Goal: Answer question/provide support: Share knowledge or assist other users

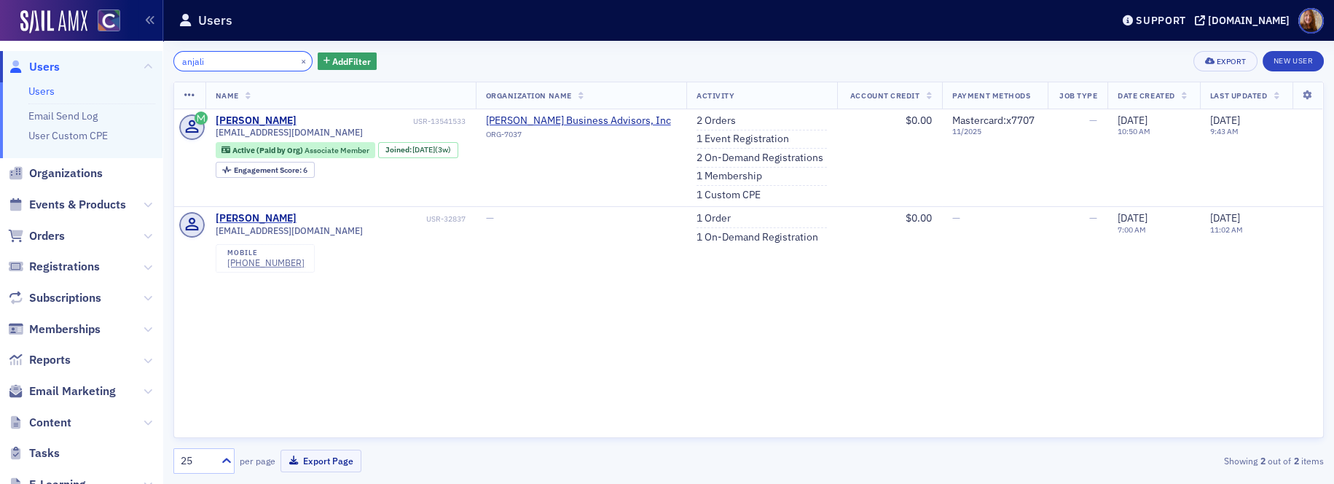
click at [214, 61] on input "anjali" at bounding box center [242, 61] width 139 height 20
paste input "[PERSON_NAME][EMAIL_ADDRESS][DOMAIN_NAME]"
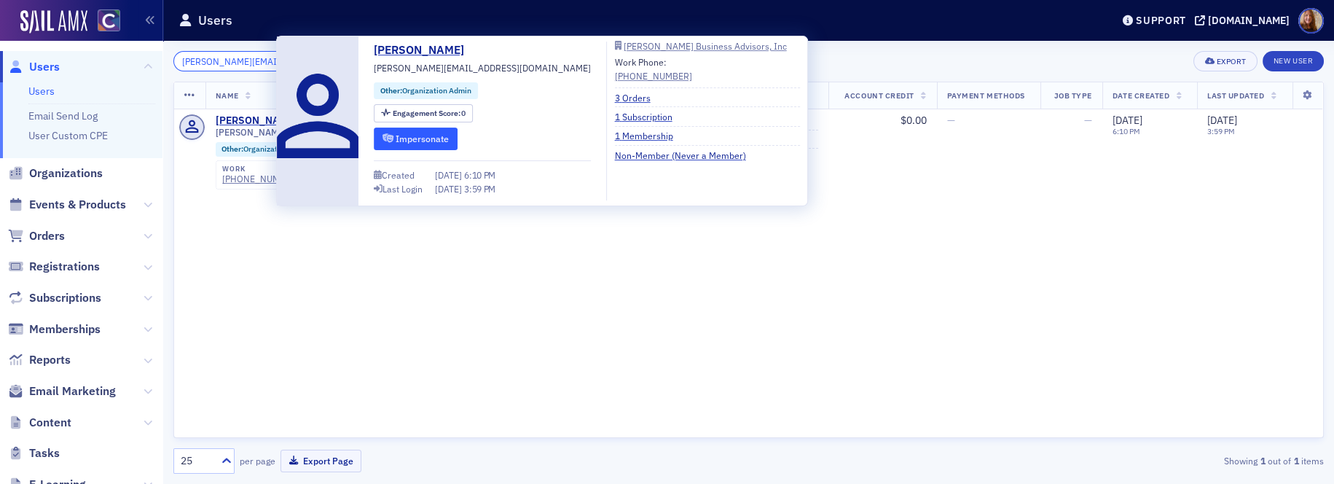
type input "[PERSON_NAME][EMAIL_ADDRESS][DOMAIN_NAME]"
click at [433, 141] on button "Impersonate" at bounding box center [416, 139] width 84 height 23
click at [356, 343] on div "Name Organization Name Activity Account Credit Payment Methods Job Type Date Cr…" at bounding box center [748, 260] width 1151 height 356
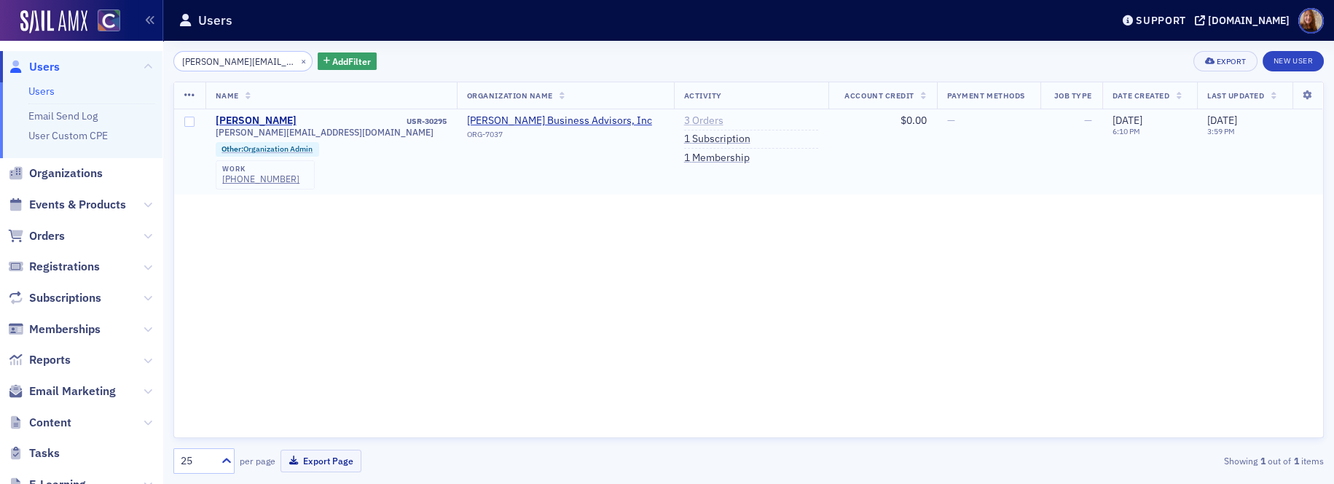
click at [684, 121] on link "3 Orders" at bounding box center [703, 120] width 39 height 13
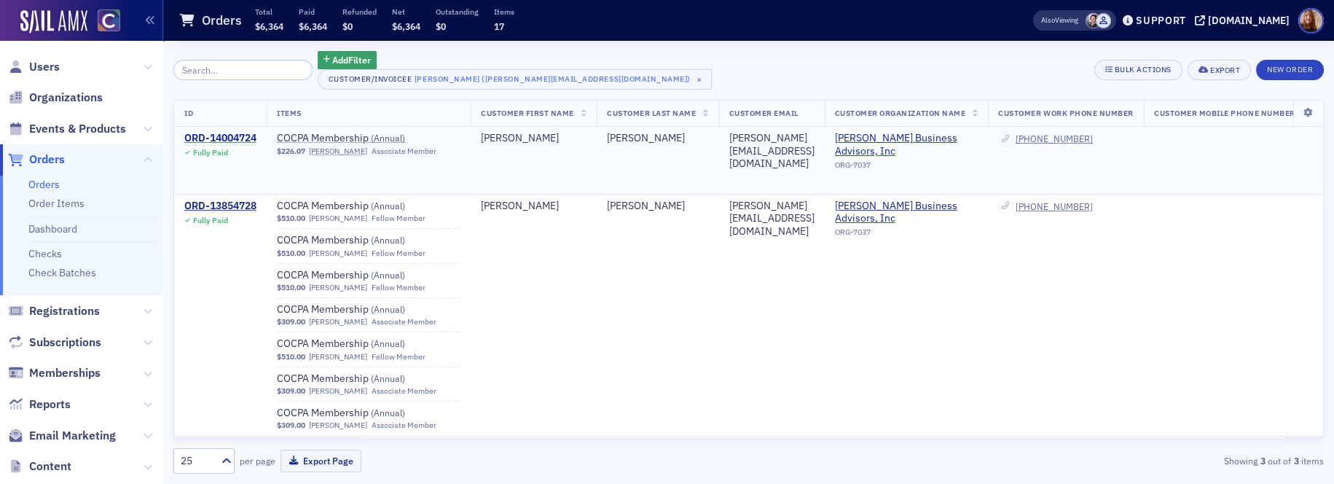
click at [235, 138] on div "ORD-14004724" at bounding box center [220, 138] width 72 height 13
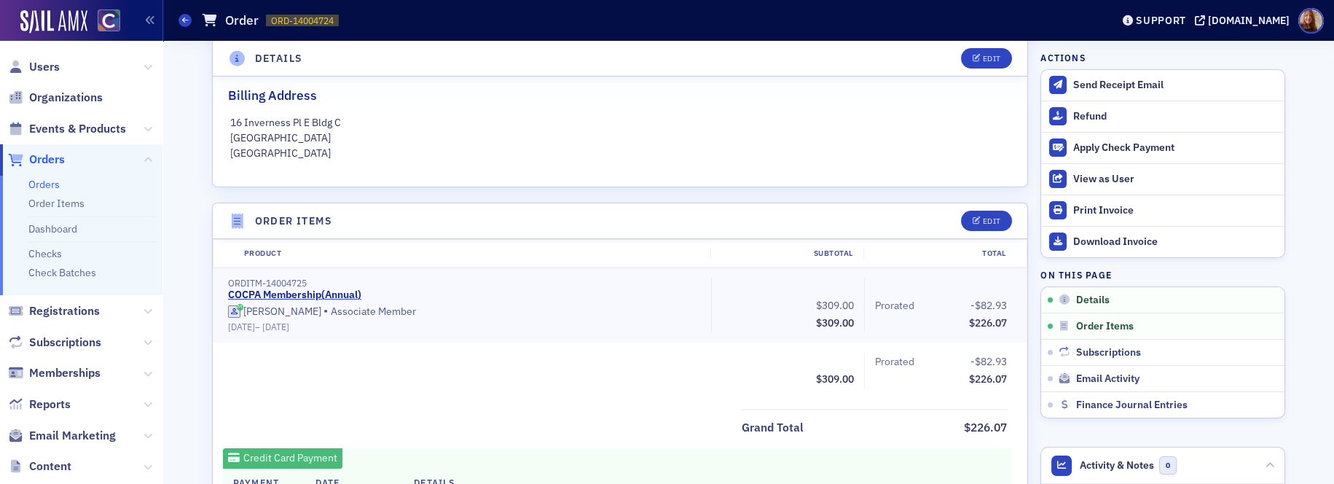
scroll to position [508, 0]
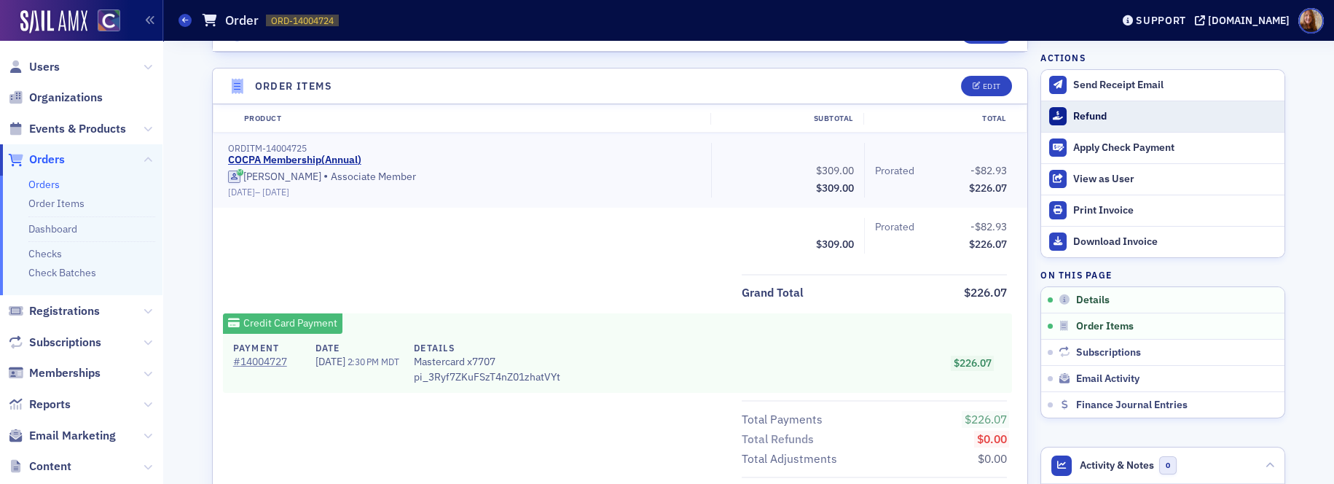
click at [1086, 118] on div "Refund" at bounding box center [1175, 116] width 204 height 13
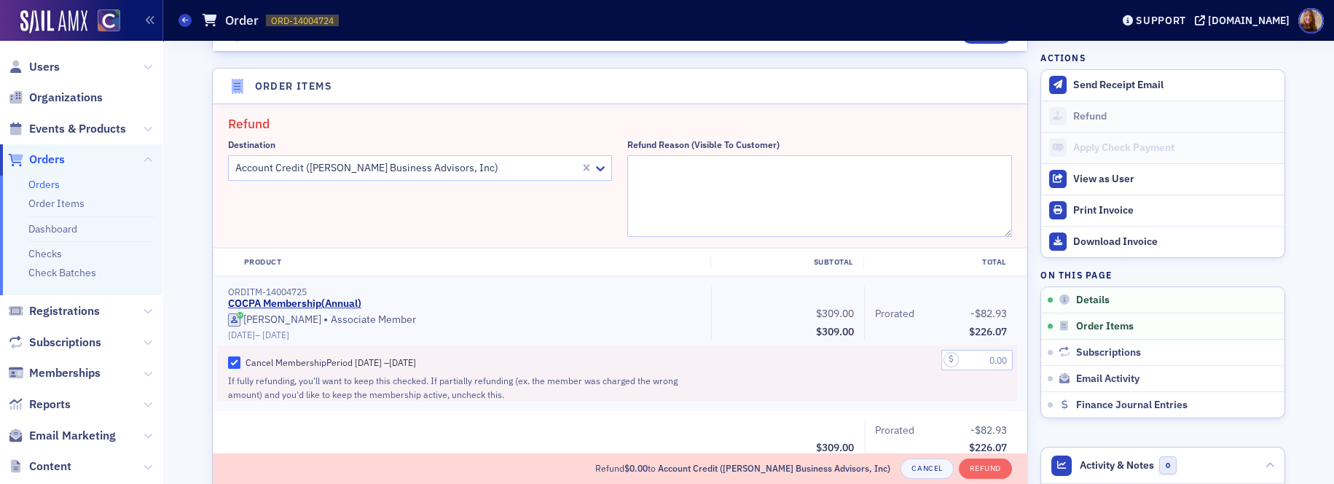
scroll to position [527, 0]
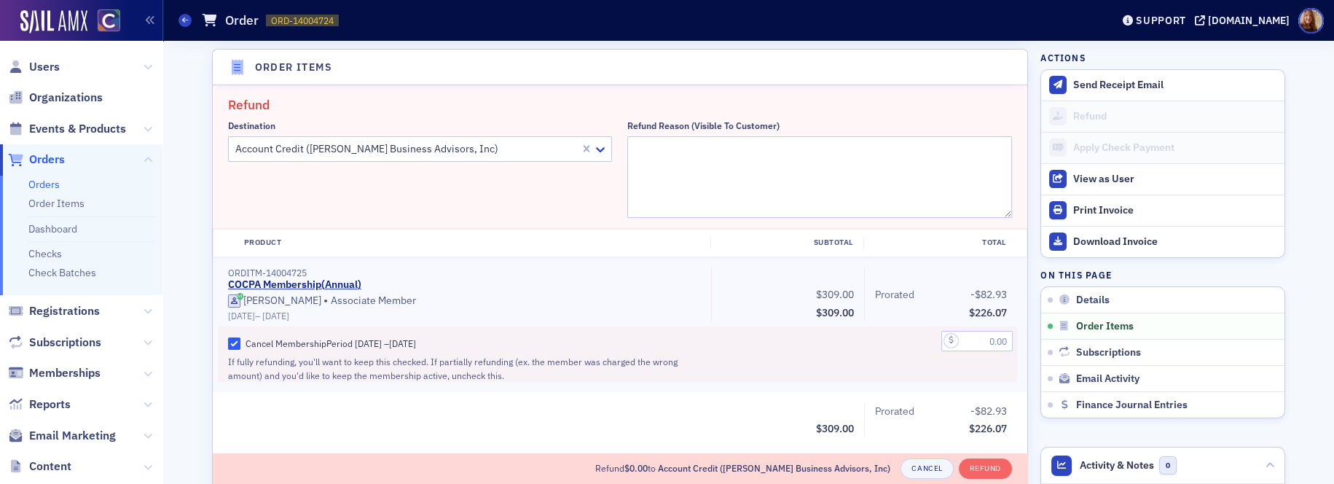
click at [285, 149] on div at bounding box center [406, 149] width 345 height 18
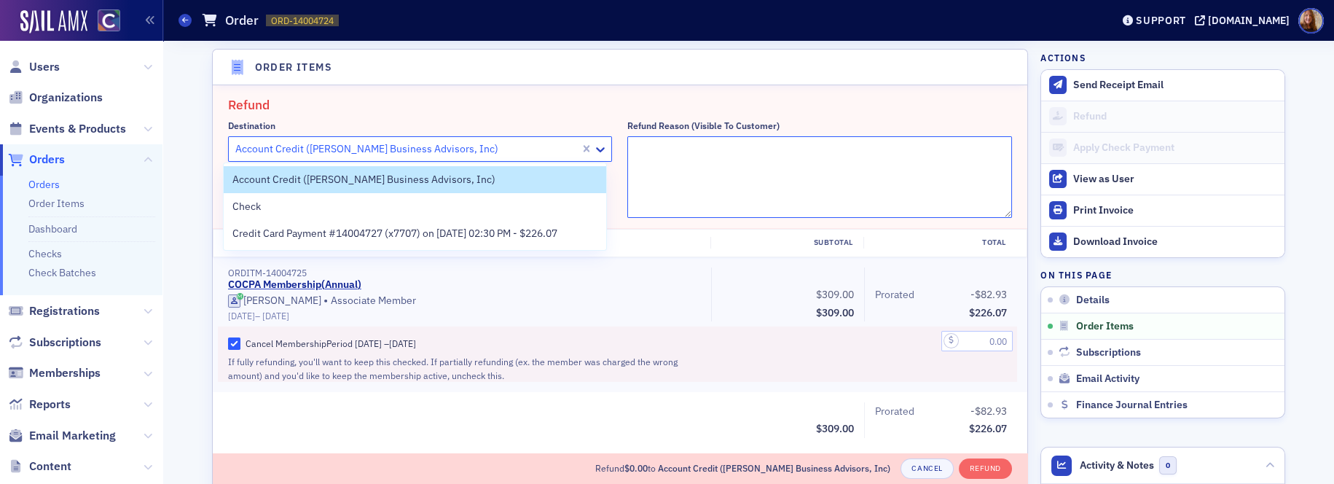
click at [721, 161] on textarea "Refund Reason (Visible to Customer)" at bounding box center [819, 177] width 385 height 82
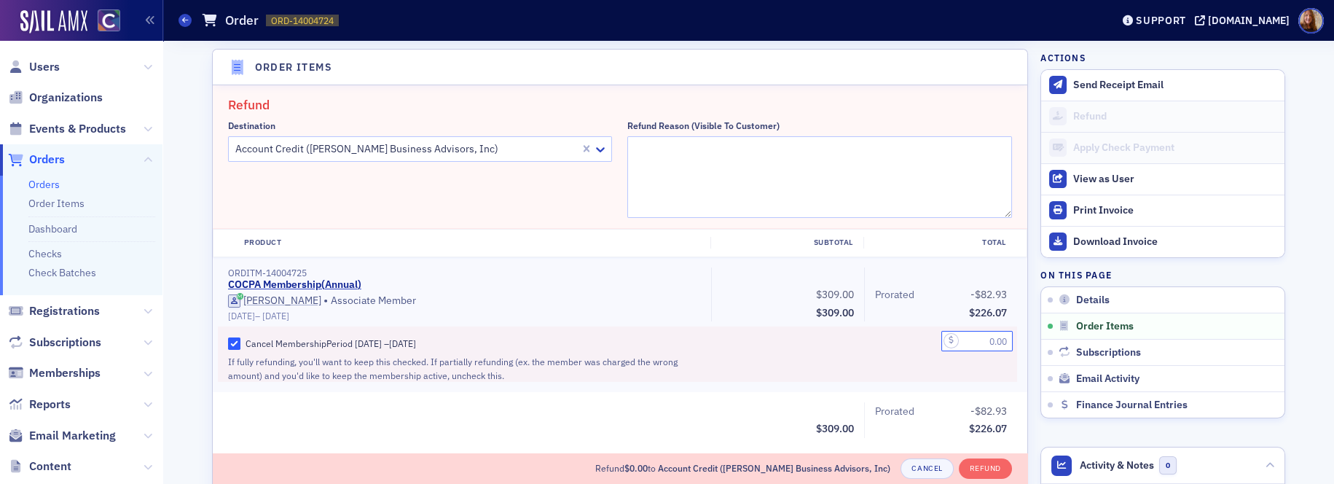
click at [978, 340] on input "text" at bounding box center [976, 341] width 71 height 20
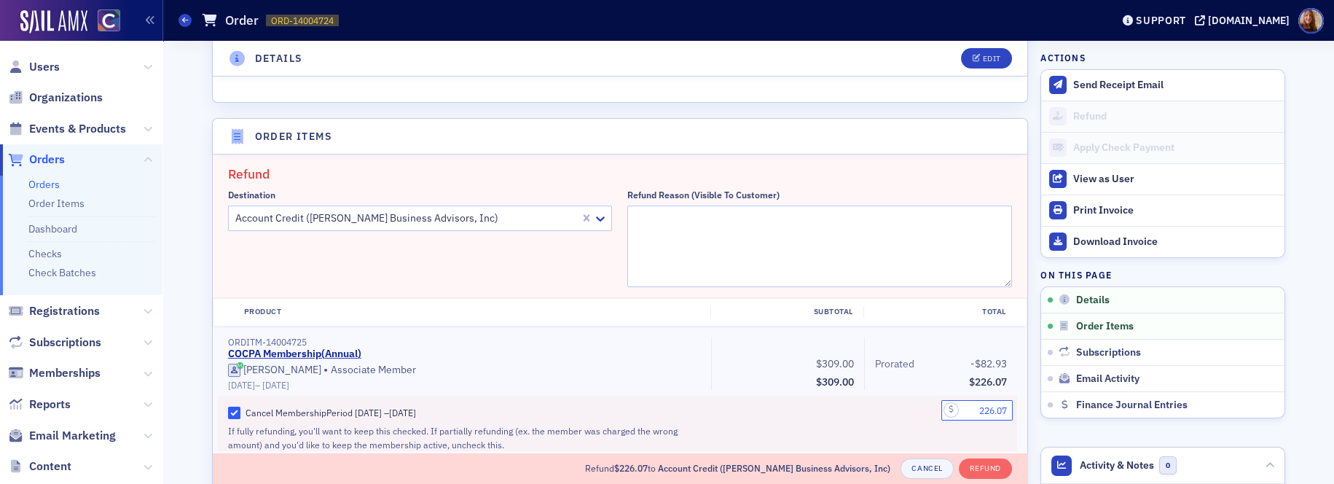
scroll to position [482, 0]
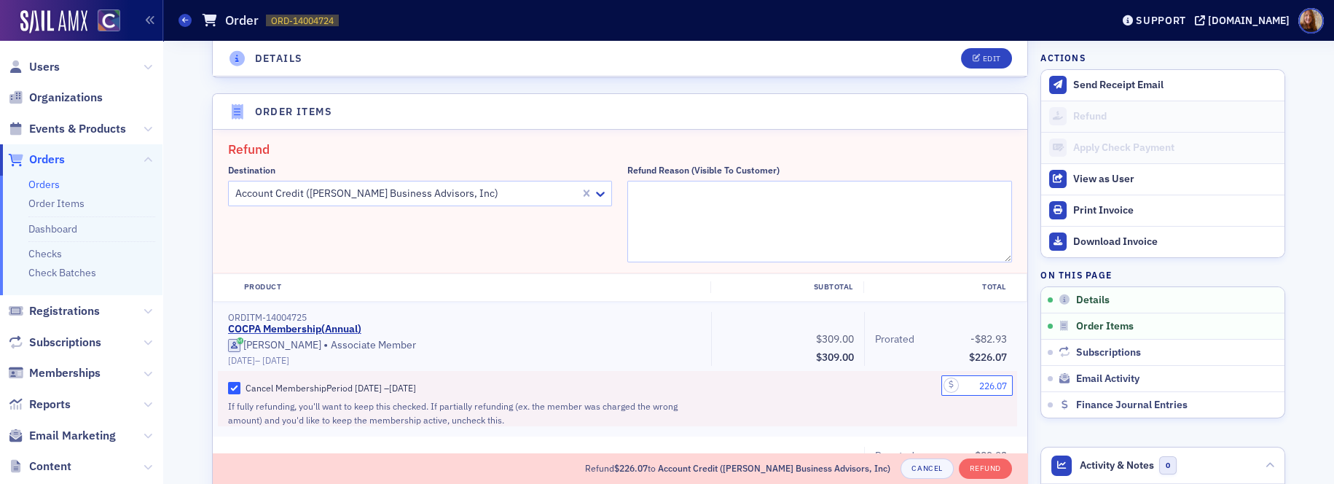
type input "226.07"
click at [724, 206] on textarea "Refund Reason (Visible to Customer)" at bounding box center [819, 222] width 385 height 82
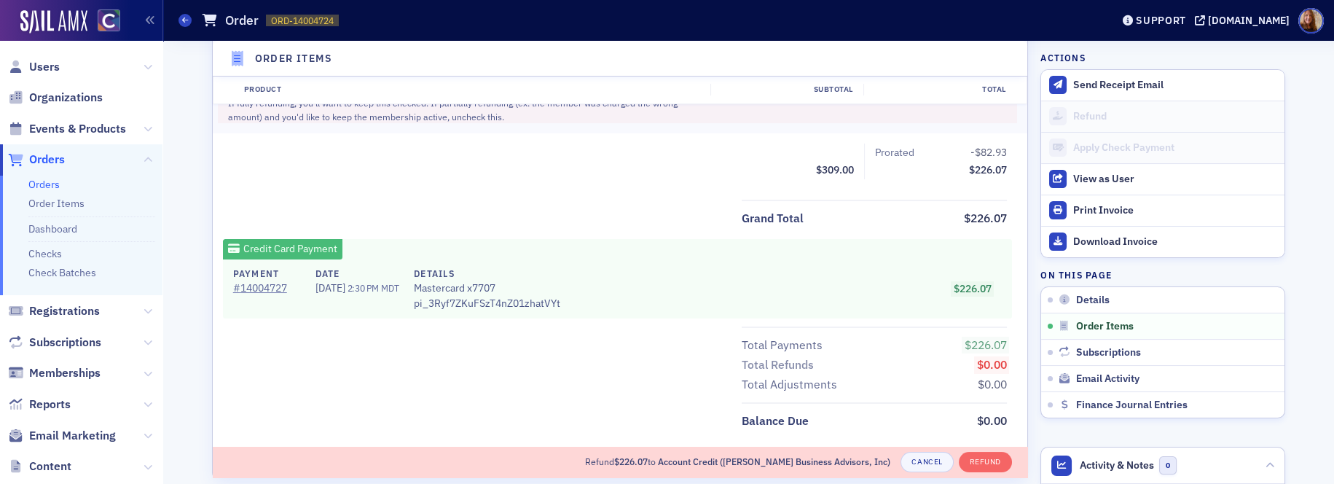
scroll to position [940, 0]
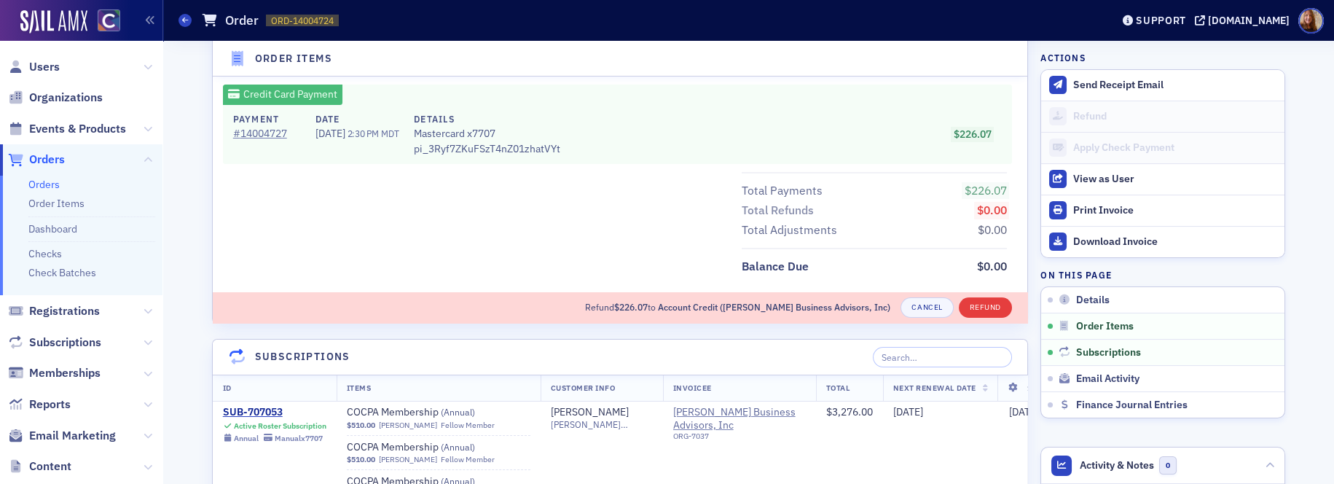
type textarea "moving to Fellow"
click at [993, 307] on button "Refund" at bounding box center [985, 307] width 53 height 20
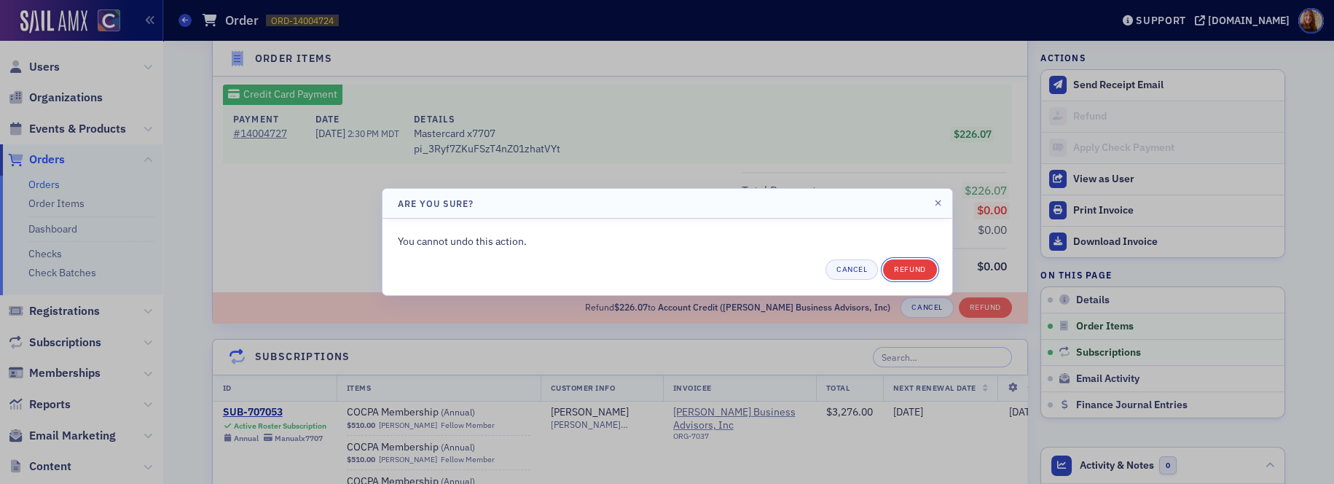
click at [924, 268] on button "Refund" at bounding box center [909, 269] width 53 height 20
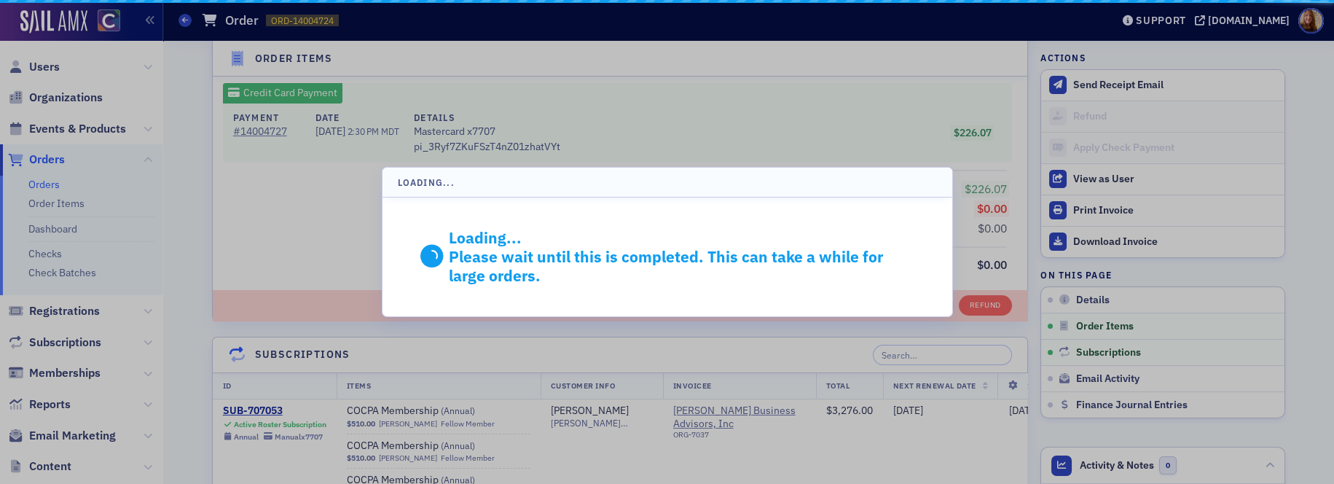
scroll to position [939, 0]
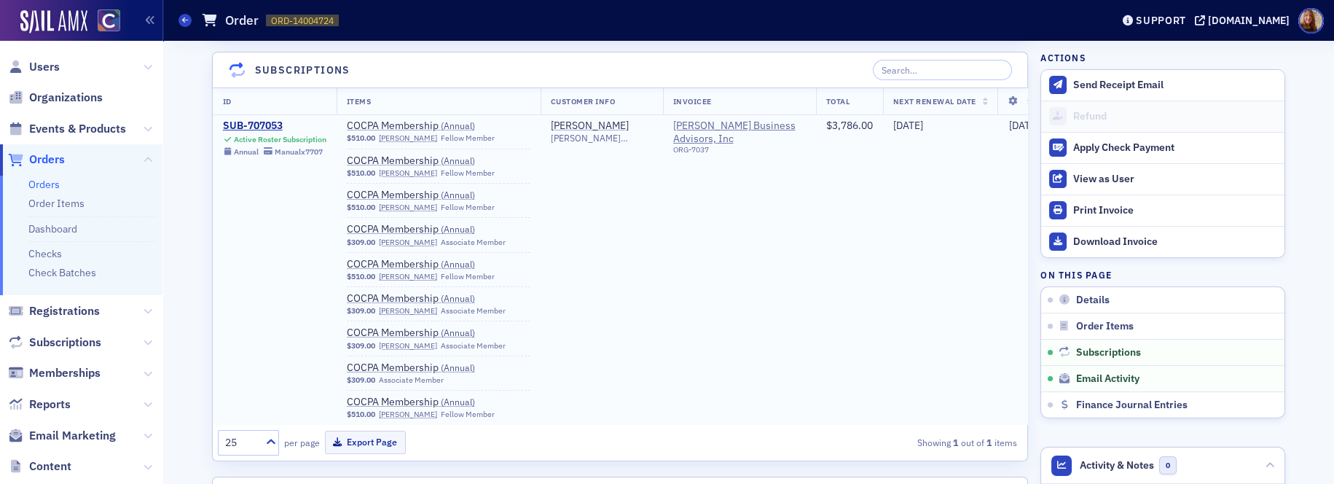
scroll to position [1156, 0]
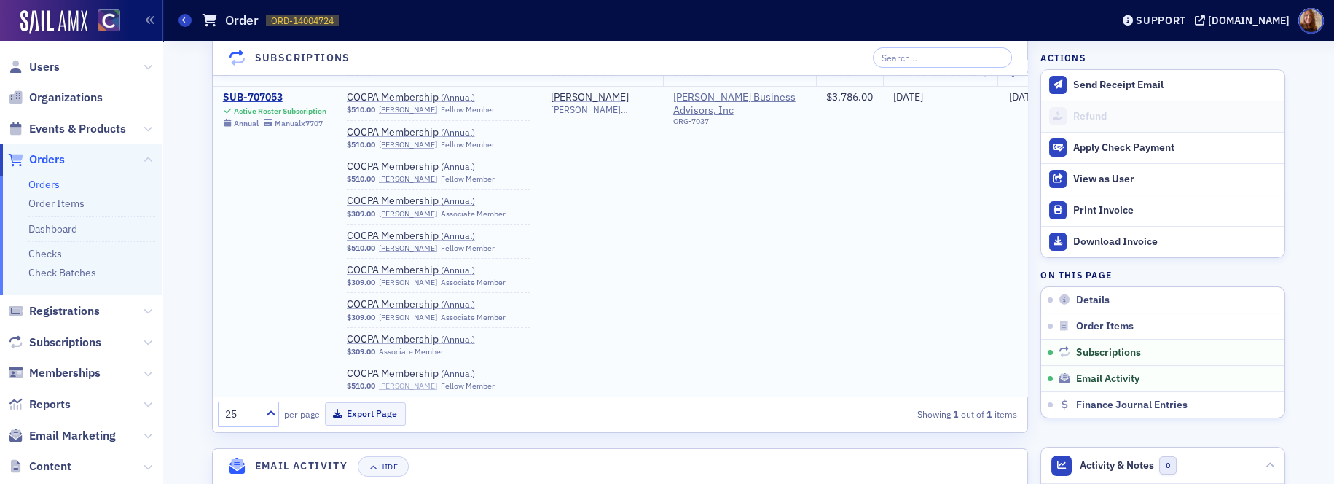
click at [399, 383] on link "[PERSON_NAME]" at bounding box center [408, 385] width 58 height 9
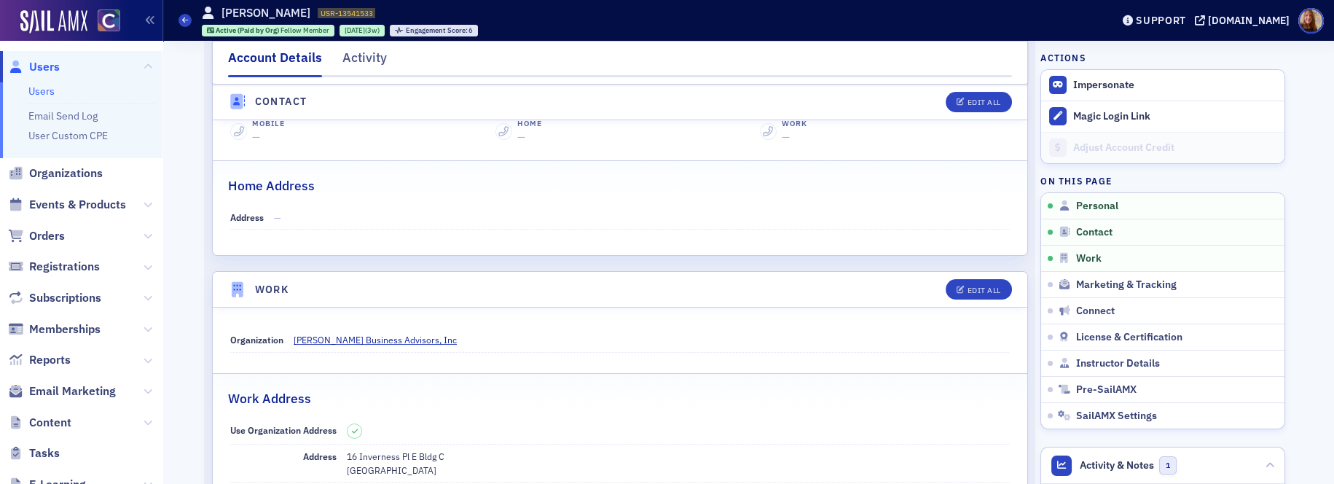
scroll to position [55, 0]
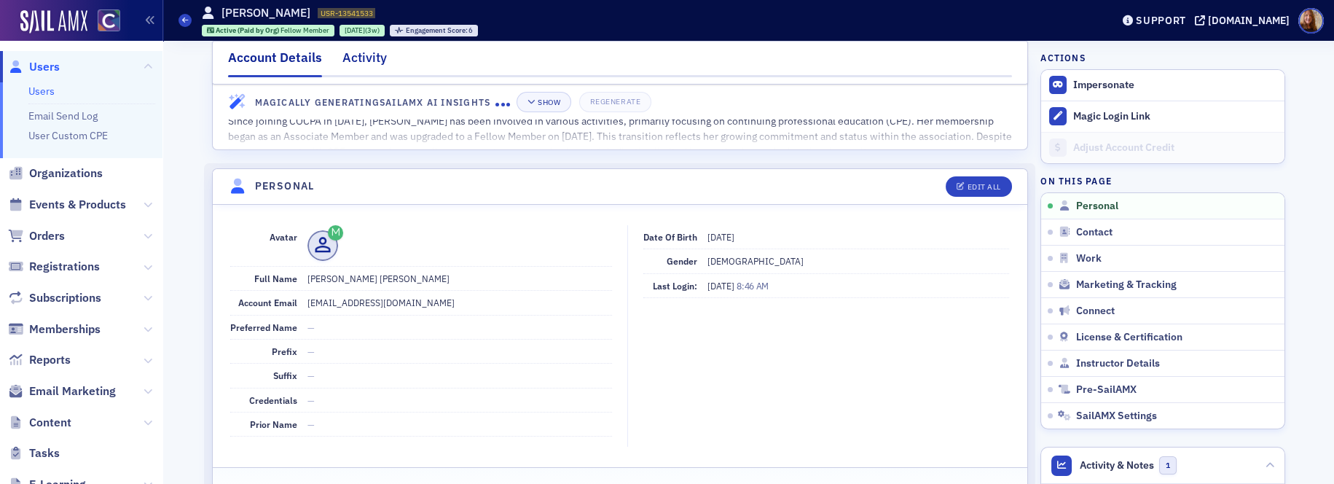
click at [364, 58] on div "Activity" at bounding box center [364, 61] width 44 height 27
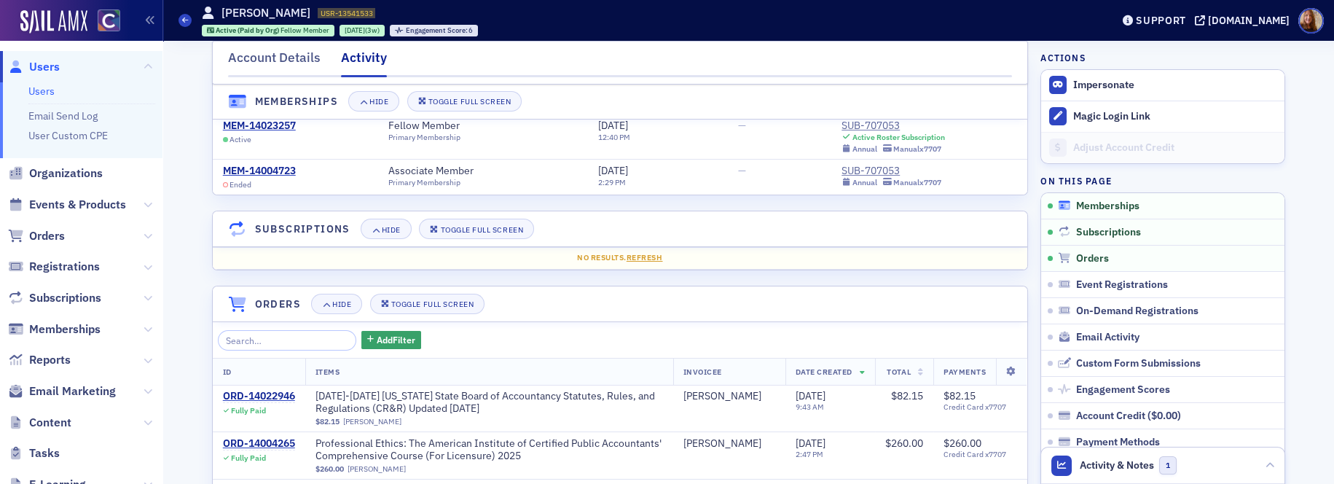
click at [1110, 206] on span "Memberships" at bounding box center [1107, 206] width 63 height 13
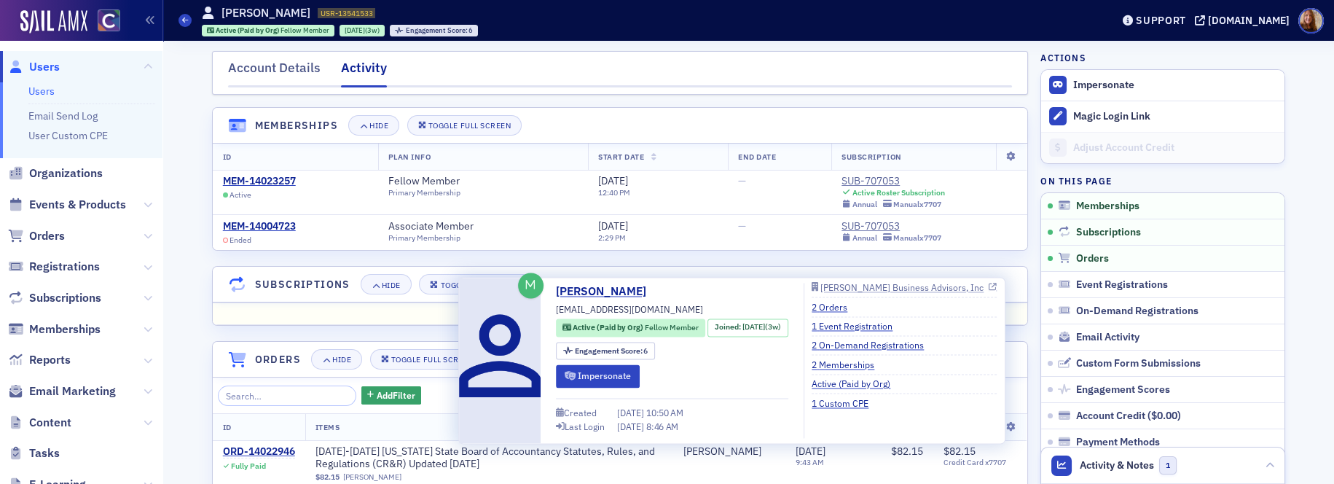
click at [866, 288] on div "[PERSON_NAME] Business Advisors, Inc" at bounding box center [901, 287] width 163 height 8
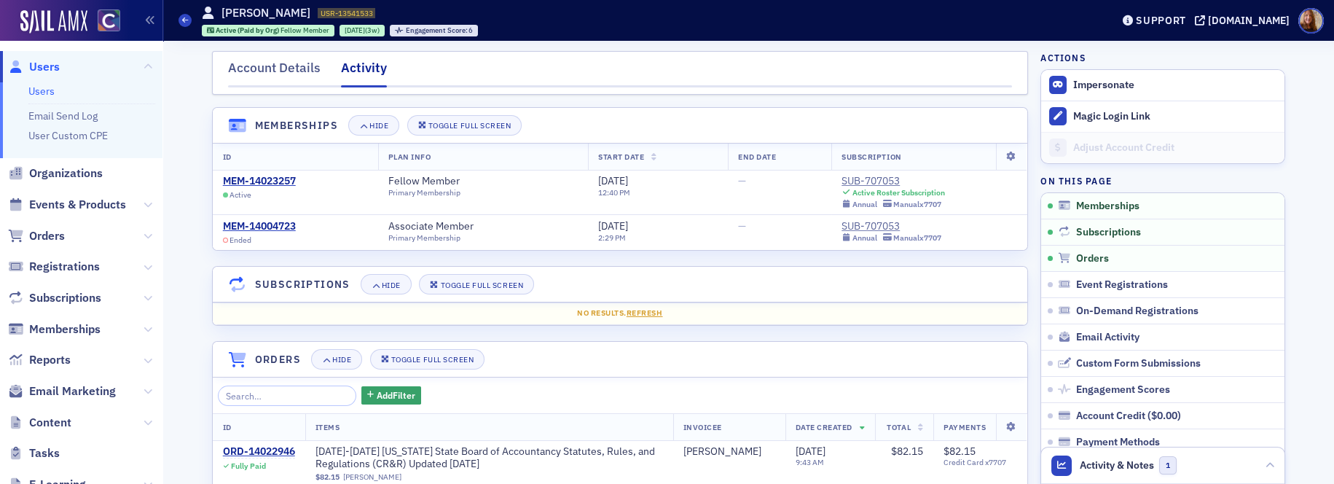
click at [42, 85] on link "Users" at bounding box center [41, 91] width 26 height 13
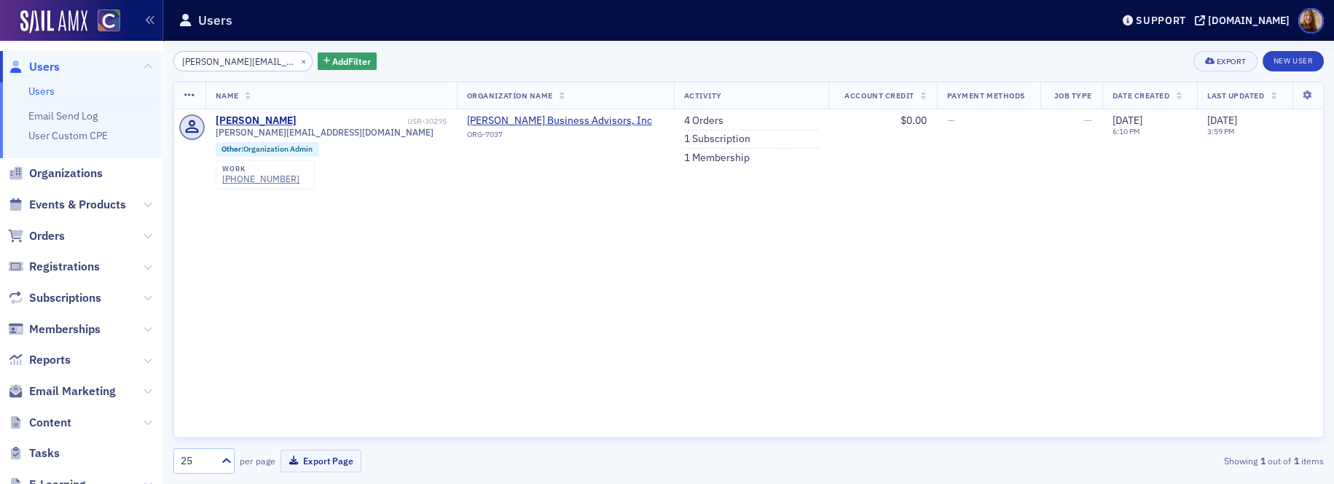
click at [227, 62] on input "[PERSON_NAME][EMAIL_ADDRESS][DOMAIN_NAME]" at bounding box center [242, 61] width 139 height 20
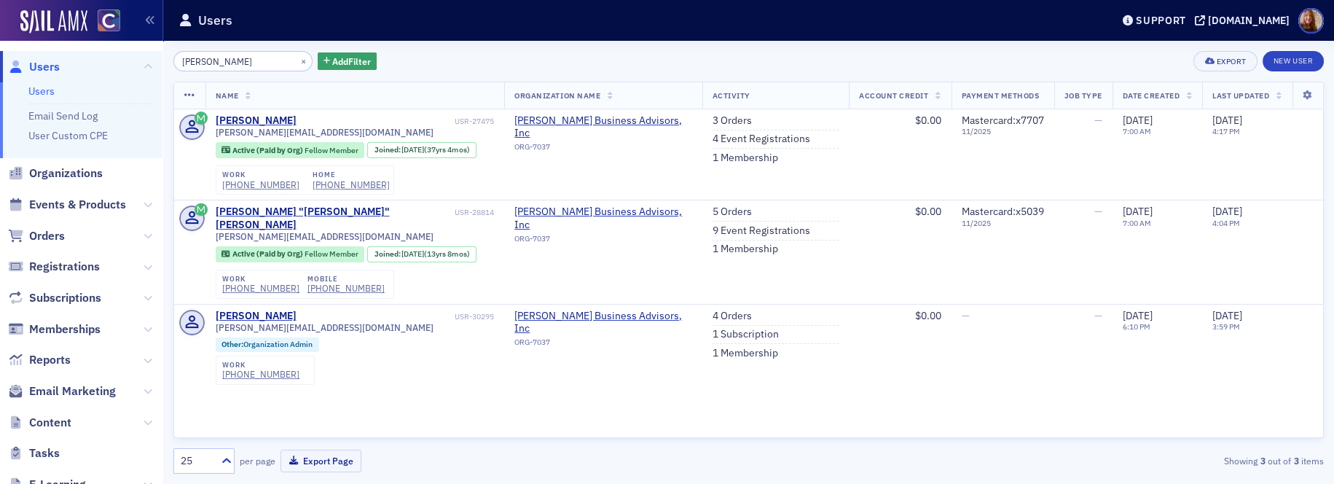
click at [911, 376] on div "Name Organization Name Activity Account Credit Payment Methods Job Type Date Cr…" at bounding box center [748, 260] width 1151 height 356
click at [224, 62] on input "Ransick" at bounding box center [242, 61] width 139 height 20
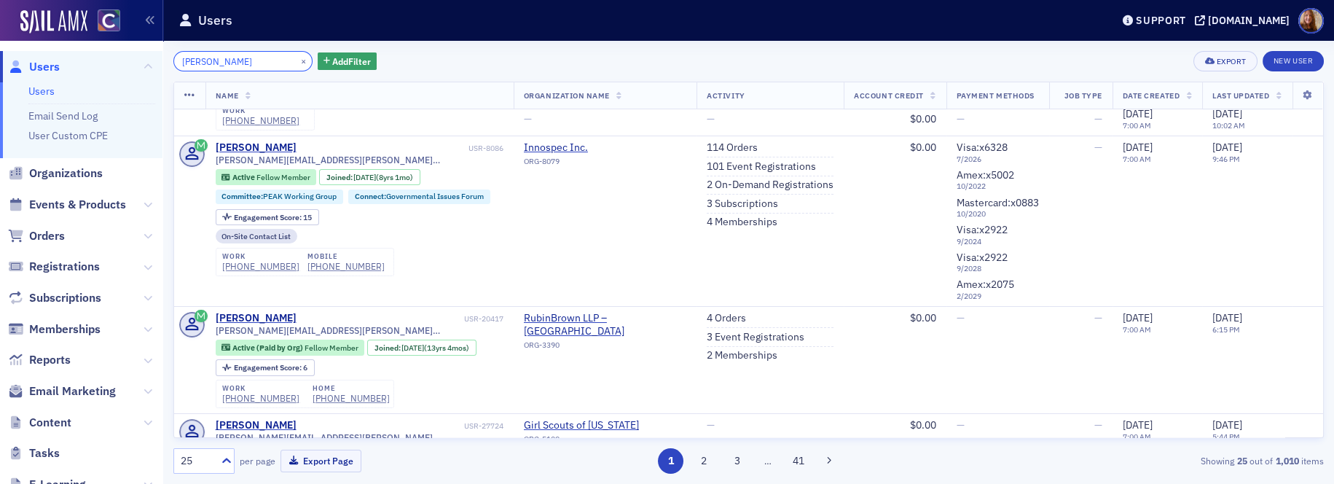
scroll to position [242, 0]
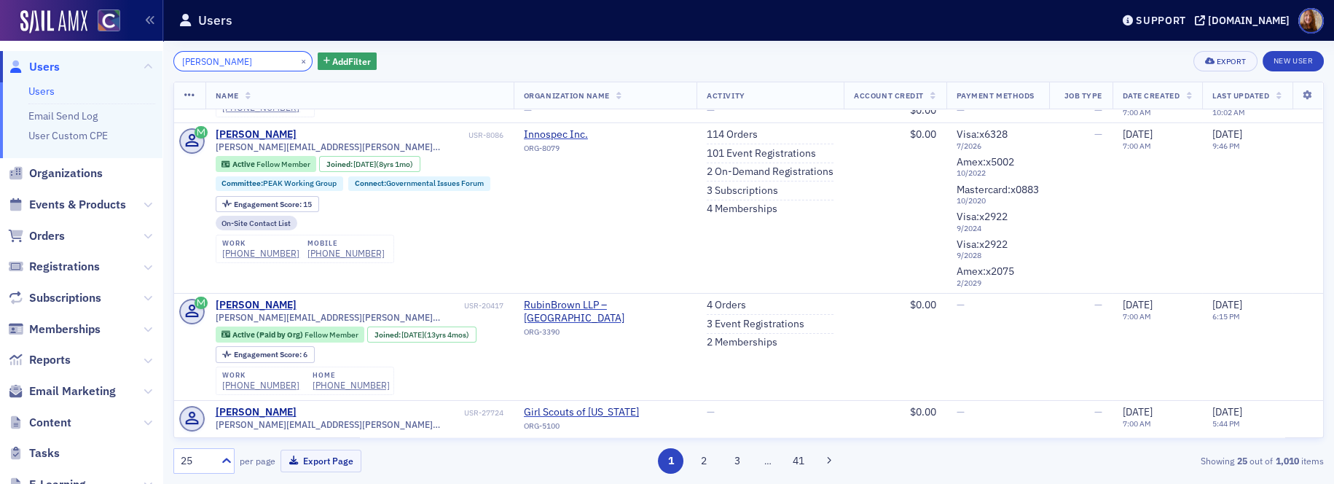
click at [207, 60] on input "chris will" at bounding box center [242, 61] width 139 height 20
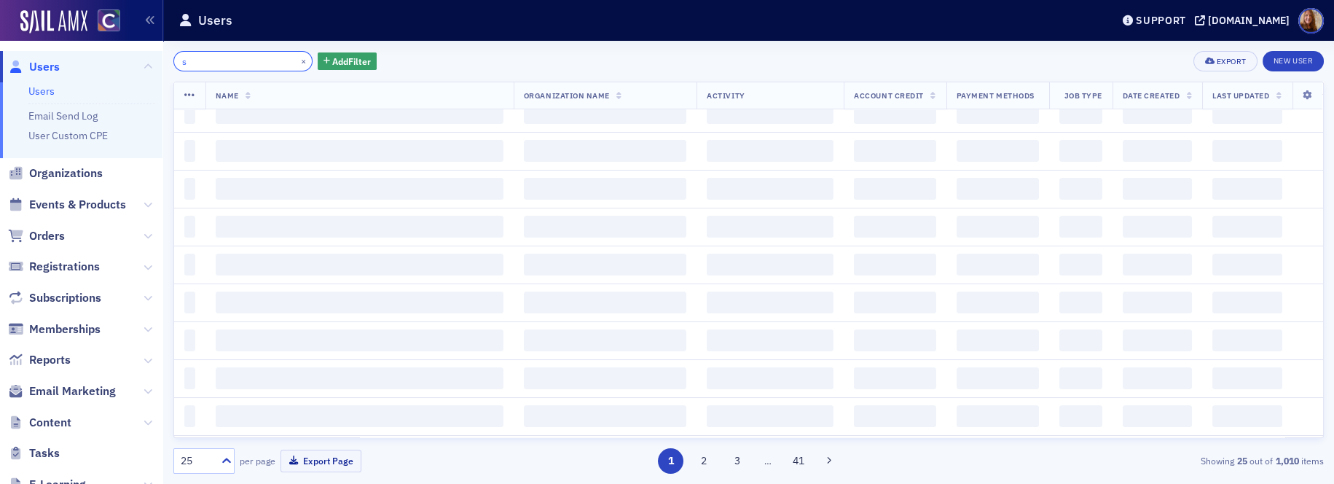
scroll to position [1188, 0]
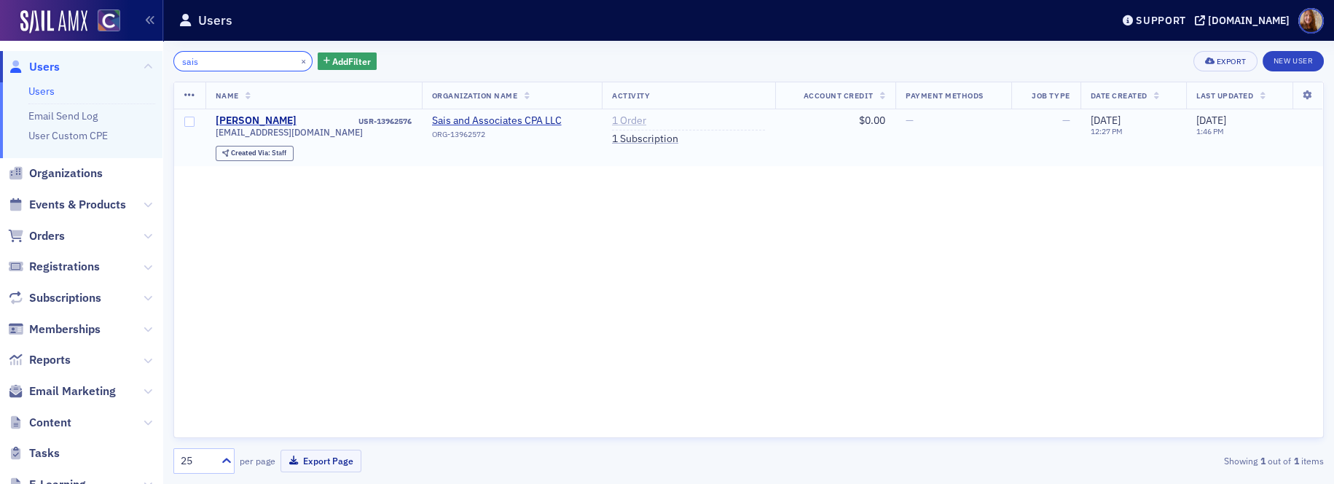
type input "sais"
click at [630, 120] on link "1 Order" at bounding box center [629, 120] width 34 height 13
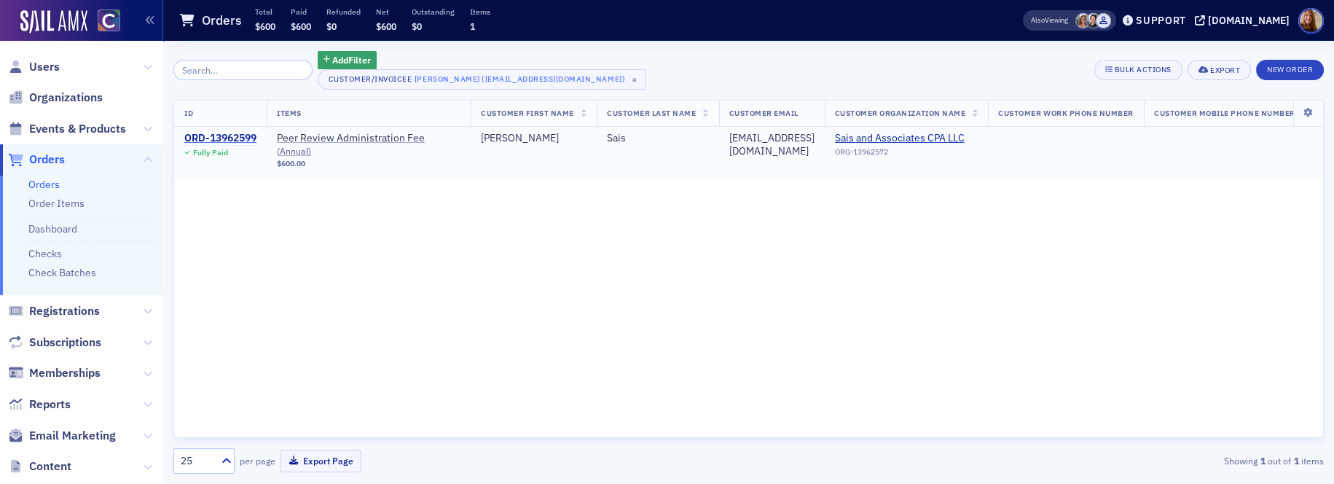
click at [232, 139] on div "ORD-13962599" at bounding box center [220, 138] width 72 height 13
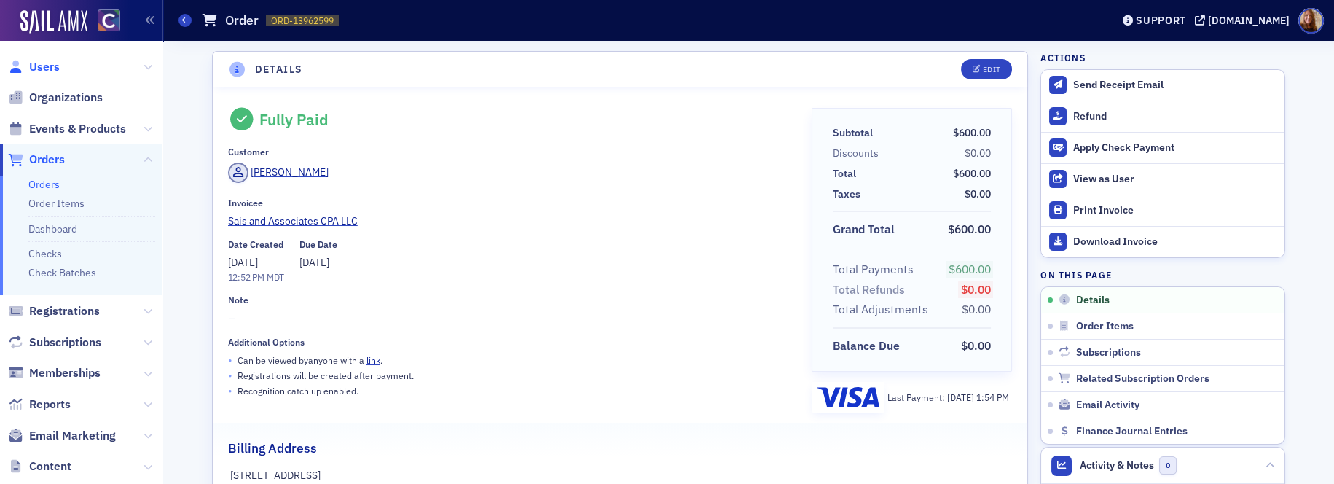
click at [48, 71] on span "Users" at bounding box center [44, 67] width 31 height 16
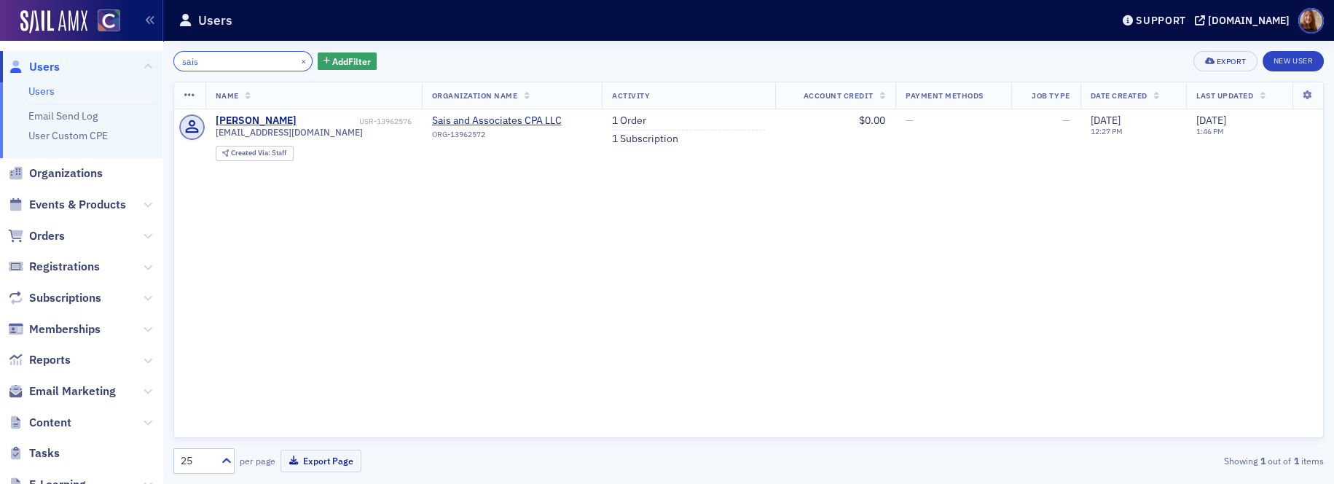
click at [198, 63] on input "sais" at bounding box center [242, 61] width 139 height 20
paste input "[EMAIL_ADDRESS][DOMAIN_NAME]"
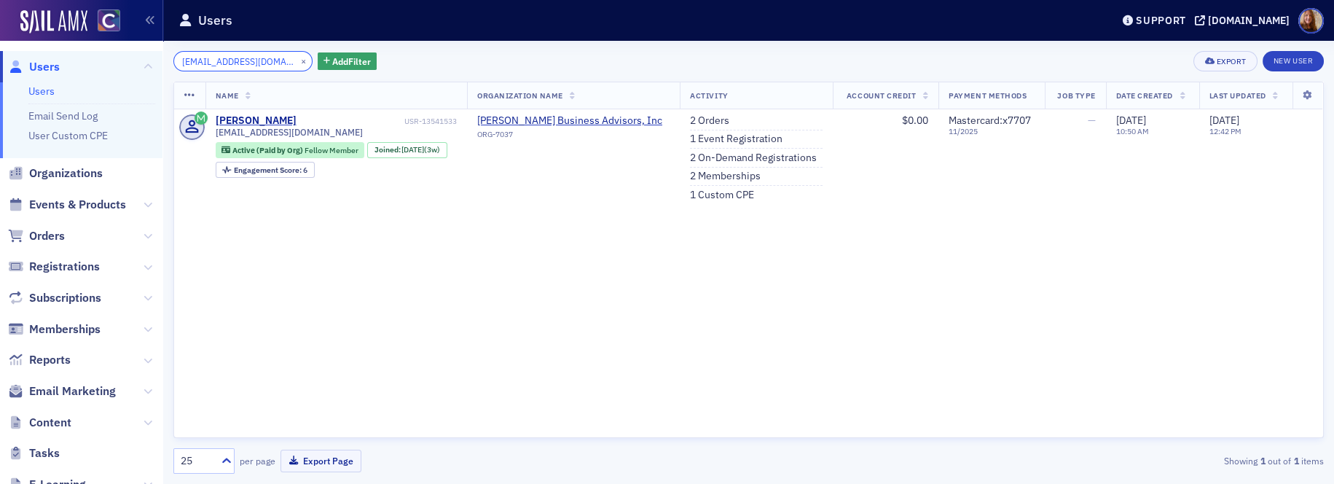
type input "[EMAIL_ADDRESS][DOMAIN_NAME]"
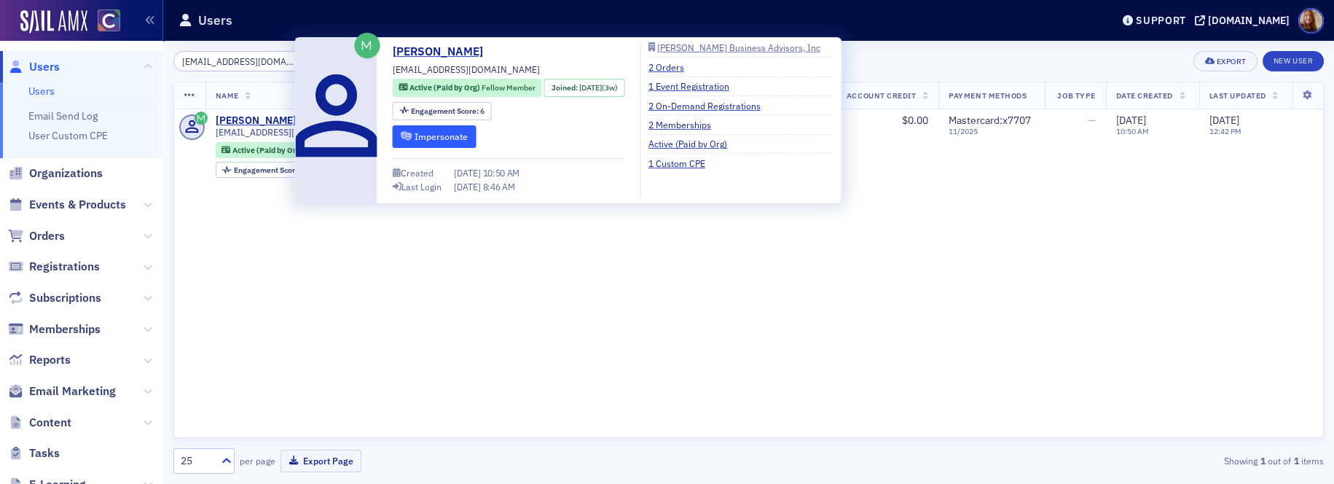
click at [460, 143] on button "Impersonate" at bounding box center [435, 136] width 84 height 23
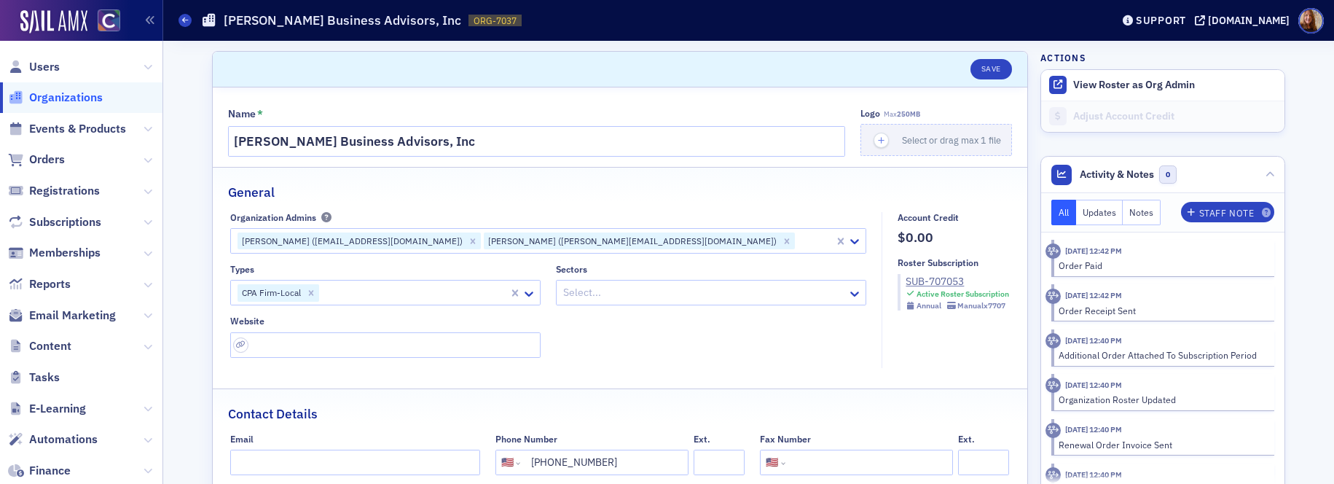
select select "US"
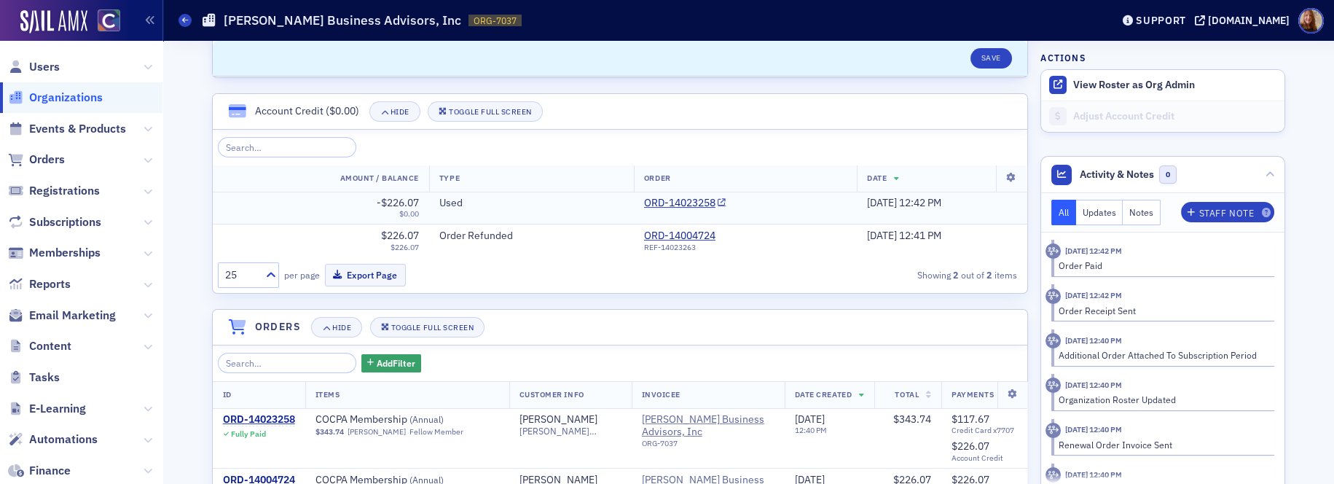
scroll to position [1076, 0]
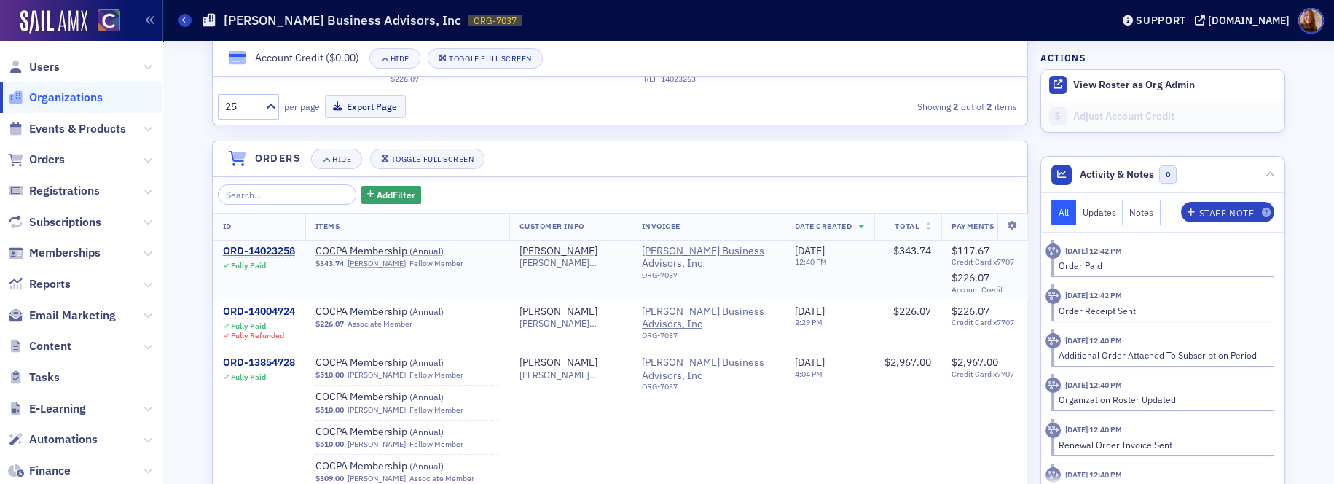
click at [272, 251] on div "ORD-14023258" at bounding box center [259, 251] width 72 height 13
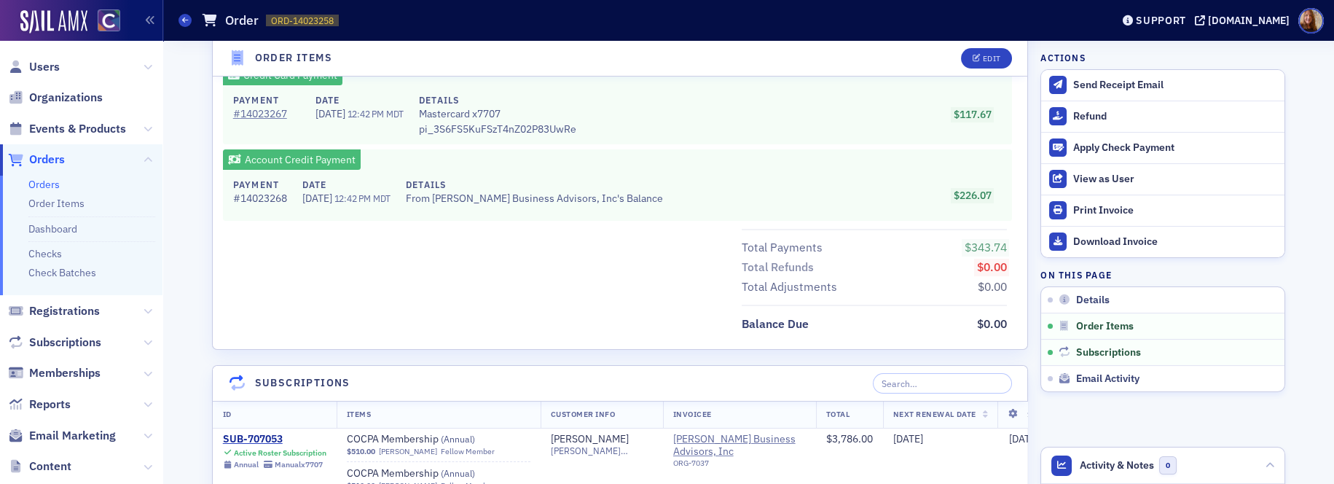
scroll to position [448, 0]
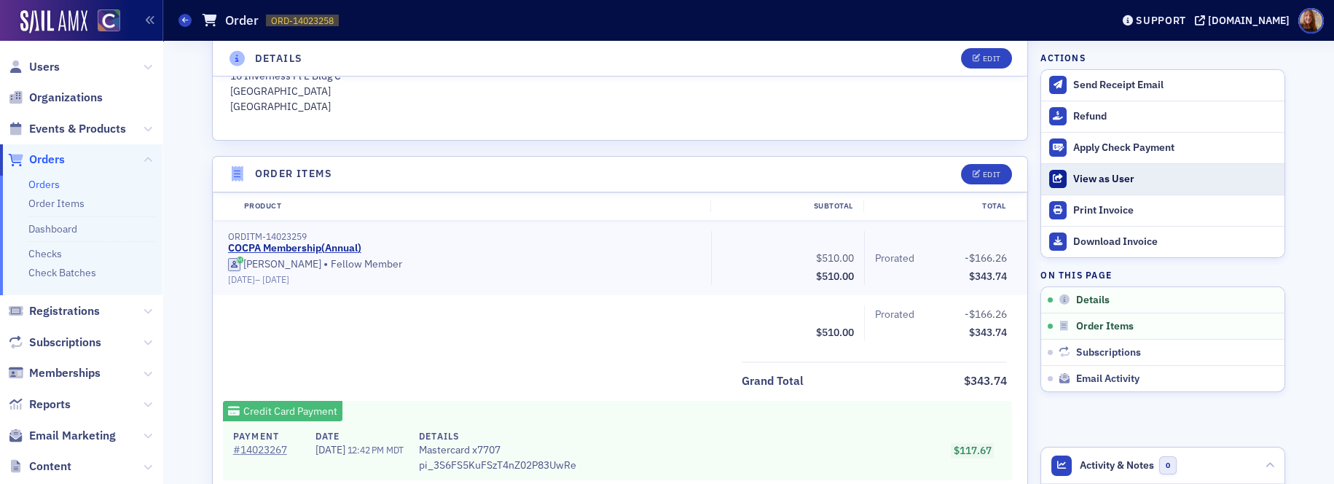
click at [1073, 183] on div "View as User" at bounding box center [1175, 179] width 204 height 13
